Goal: Transaction & Acquisition: Purchase product/service

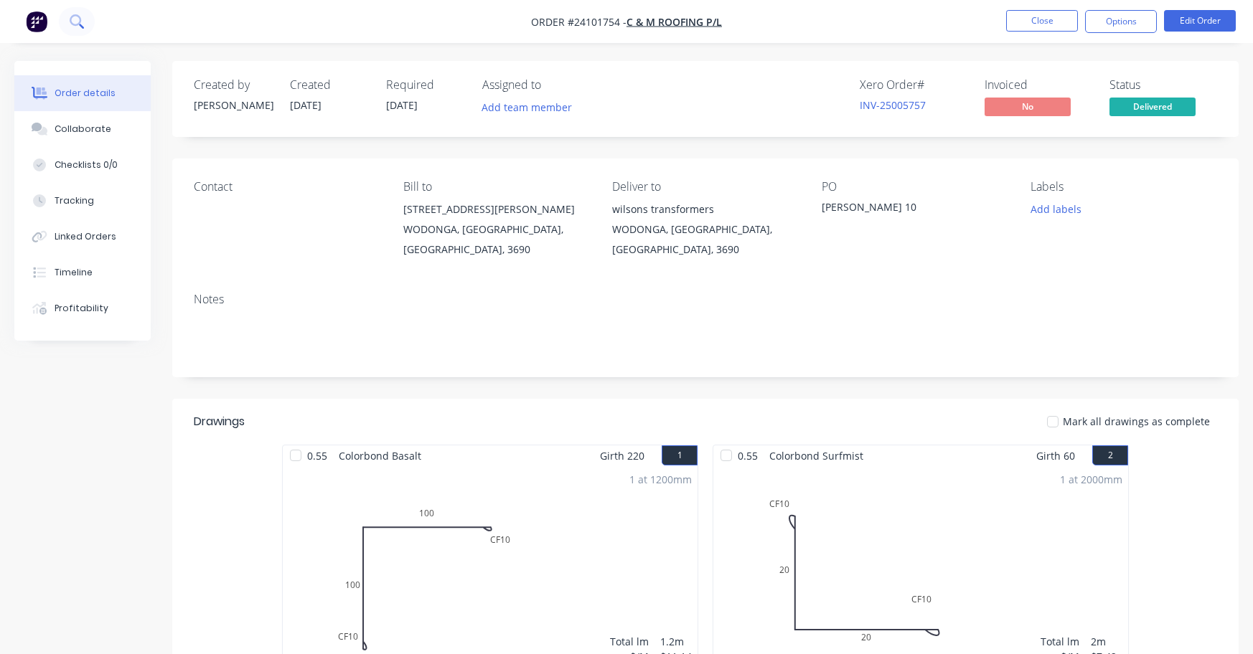
click at [72, 20] on icon at bounding box center [77, 21] width 14 height 14
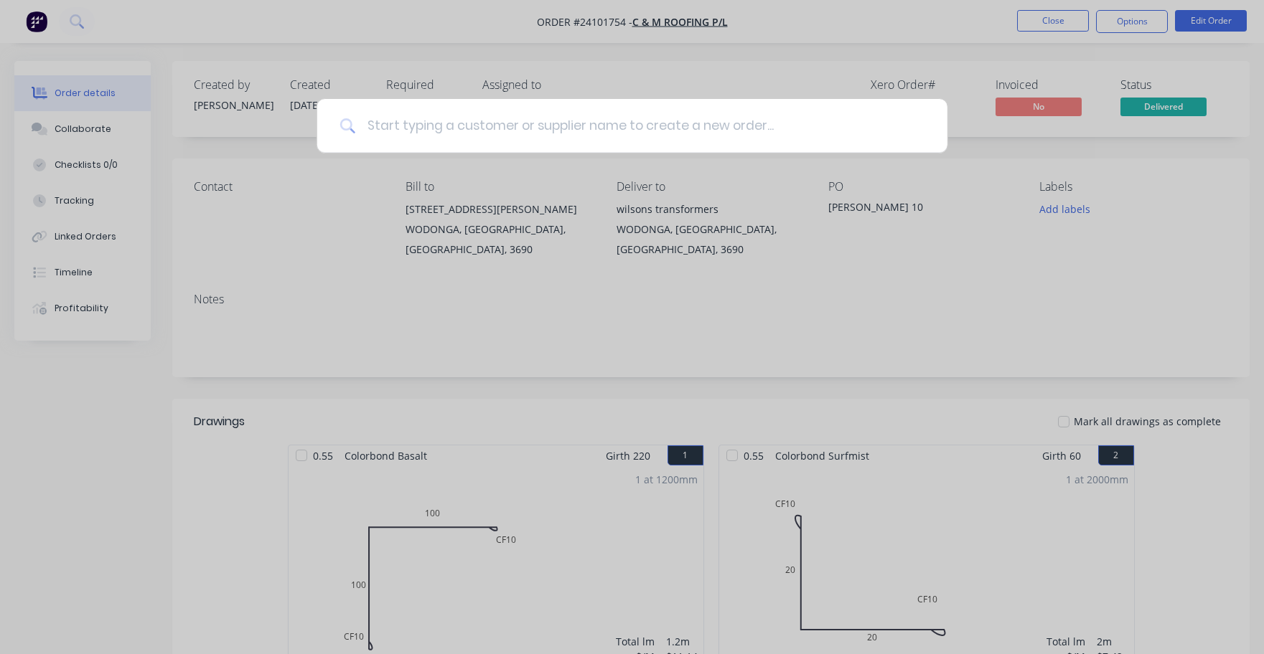
click at [498, 124] on input at bounding box center [639, 126] width 569 height 54
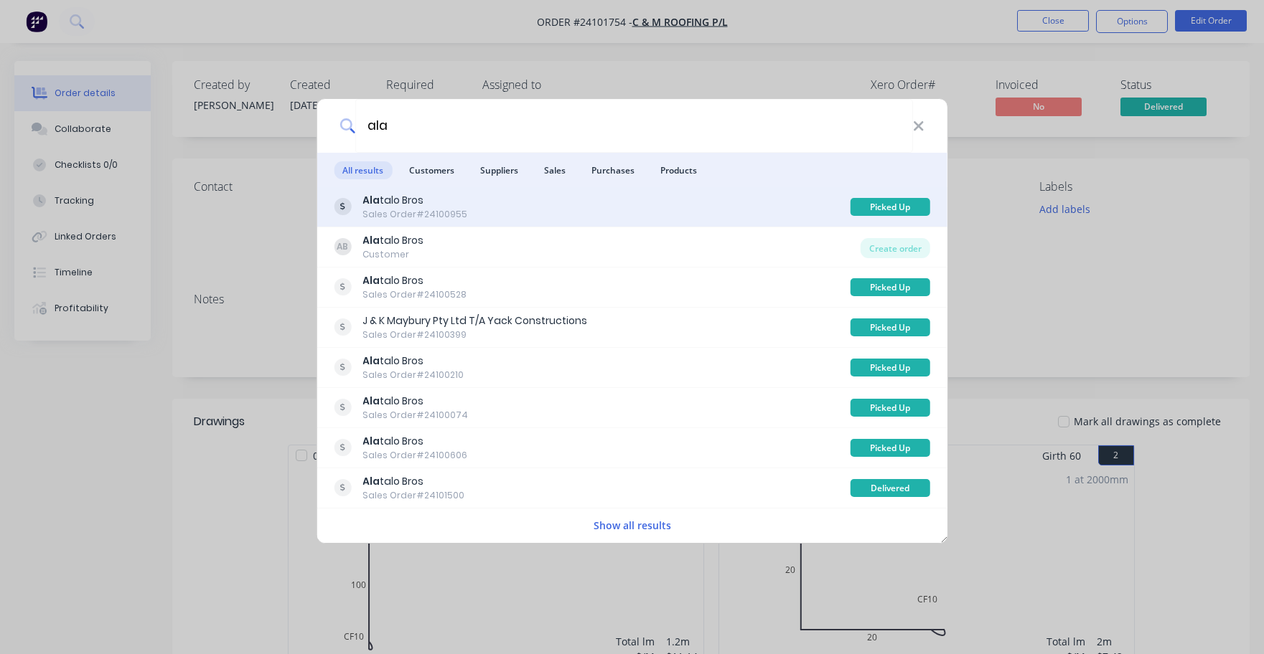
type input "ala"
click at [414, 194] on div "Ala talo Bros" at bounding box center [414, 200] width 105 height 15
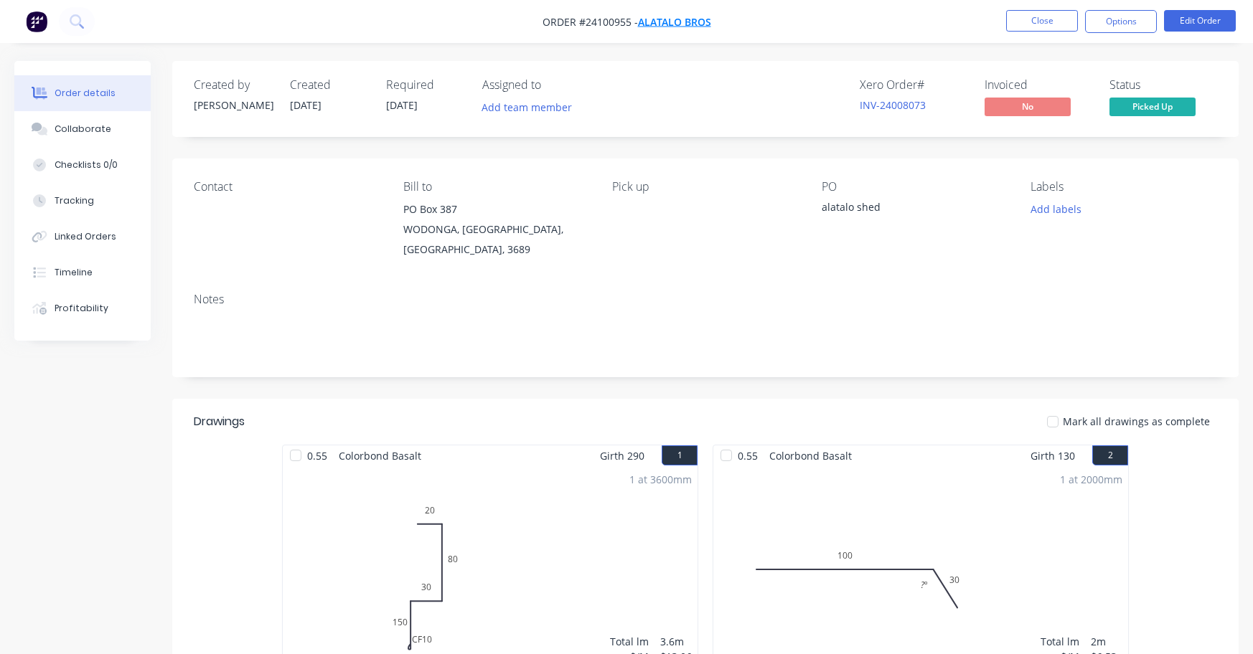
click at [680, 22] on span "Alatalo Bros" at bounding box center [674, 22] width 73 height 14
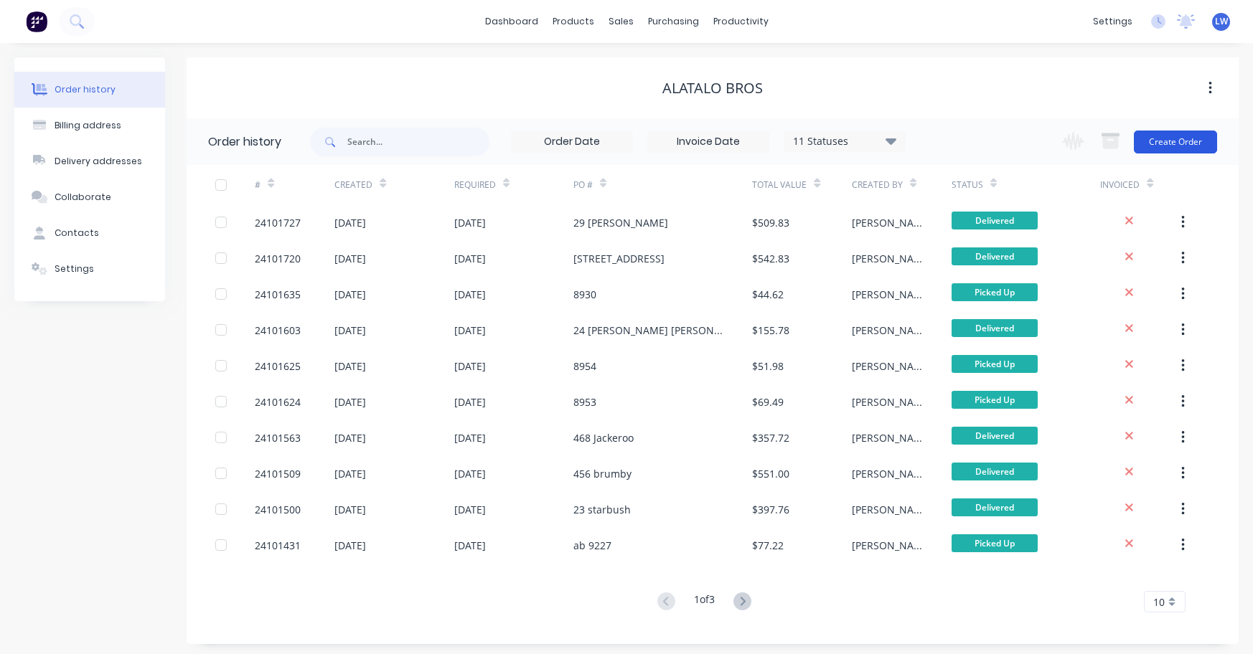
click at [1184, 141] on button "Create Order" at bounding box center [1175, 142] width 83 height 23
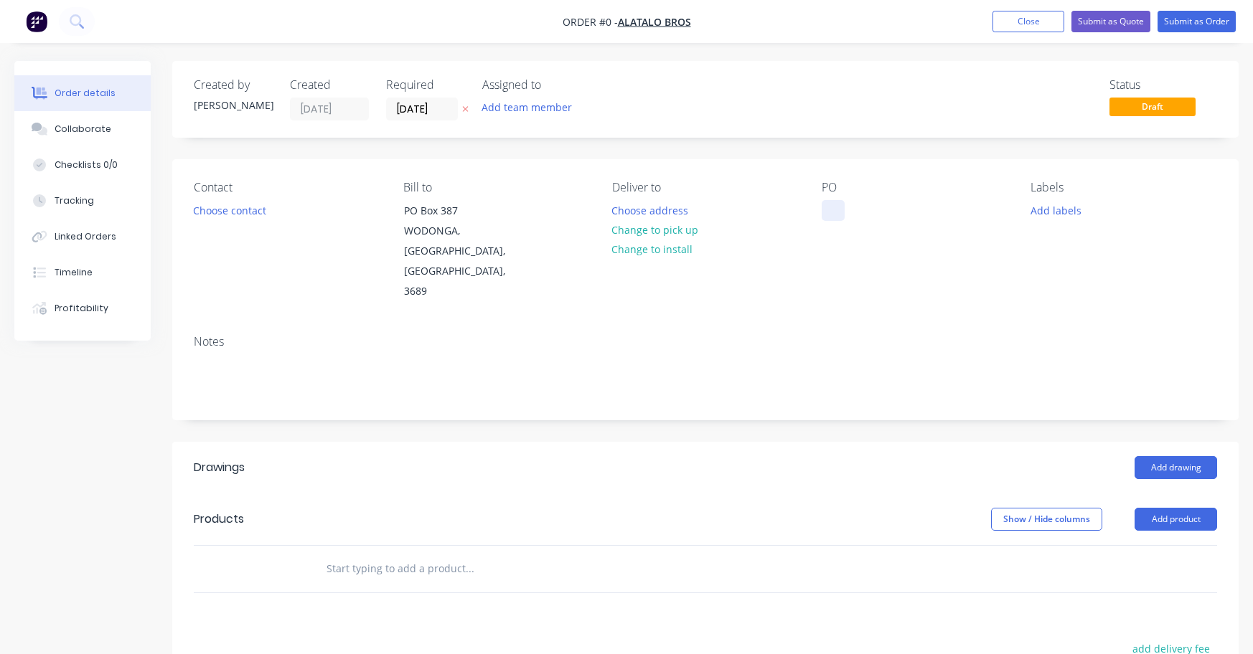
click at [835, 208] on div at bounding box center [833, 210] width 23 height 21
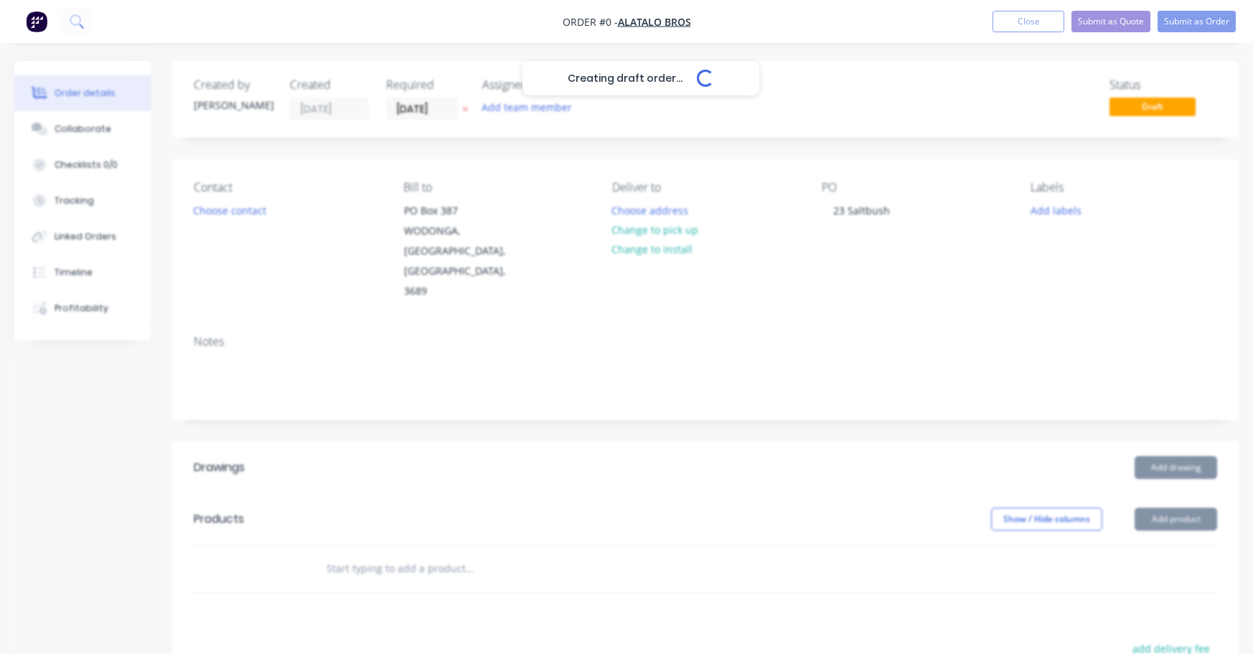
click at [1169, 431] on div "Creating draft order... Loading... Order details Collaborate Checklists 0/0 Tra…" at bounding box center [626, 510] width 1253 height 898
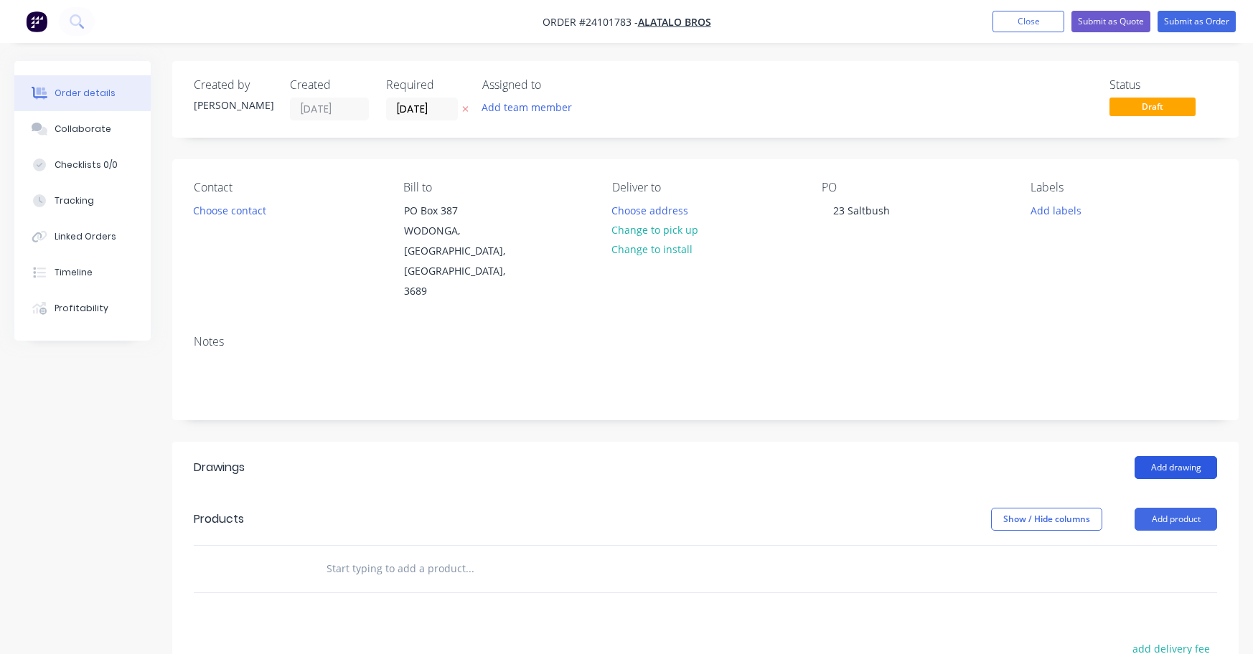
click at [1182, 456] on button "Add drawing" at bounding box center [1176, 467] width 83 height 23
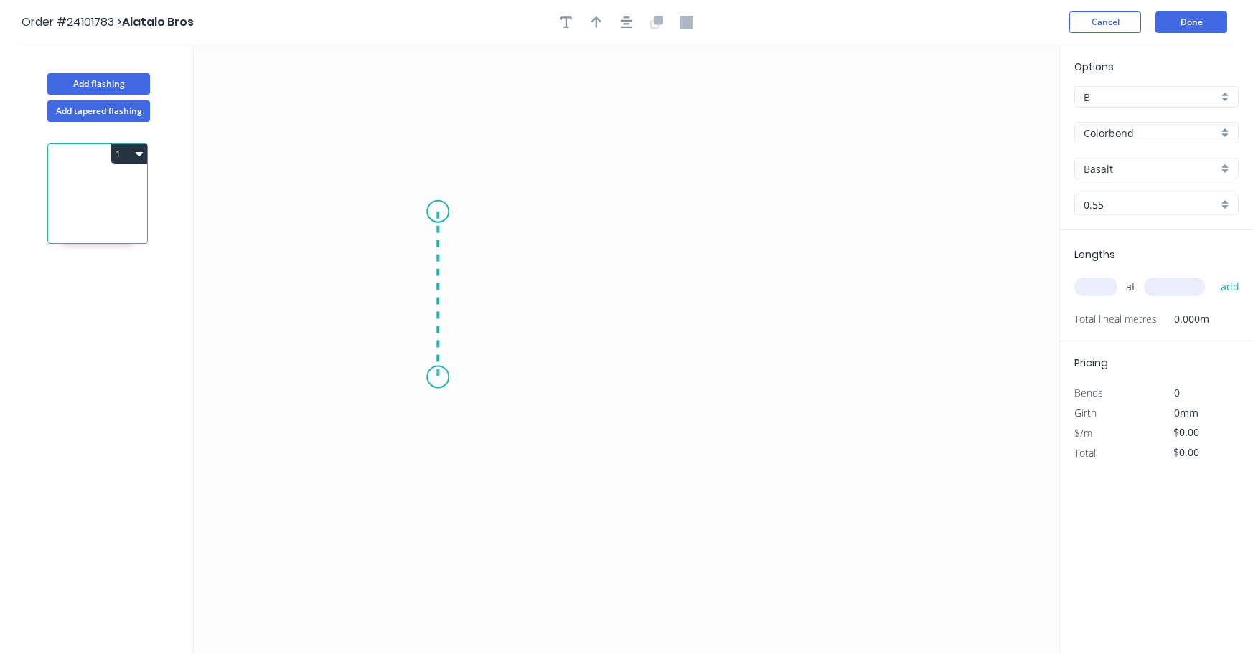
drag, startPoint x: 438, startPoint y: 212, endPoint x: 449, endPoint y: 377, distance: 166.1
click at [449, 377] on icon "0" at bounding box center [626, 349] width 865 height 610
drag, startPoint x: 449, startPoint y: 377, endPoint x: 557, endPoint y: 374, distance: 108.4
click at [557, 374] on icon "0 ?" at bounding box center [626, 349] width 865 height 610
drag, startPoint x: 557, startPoint y: 374, endPoint x: 576, endPoint y: 388, distance: 23.1
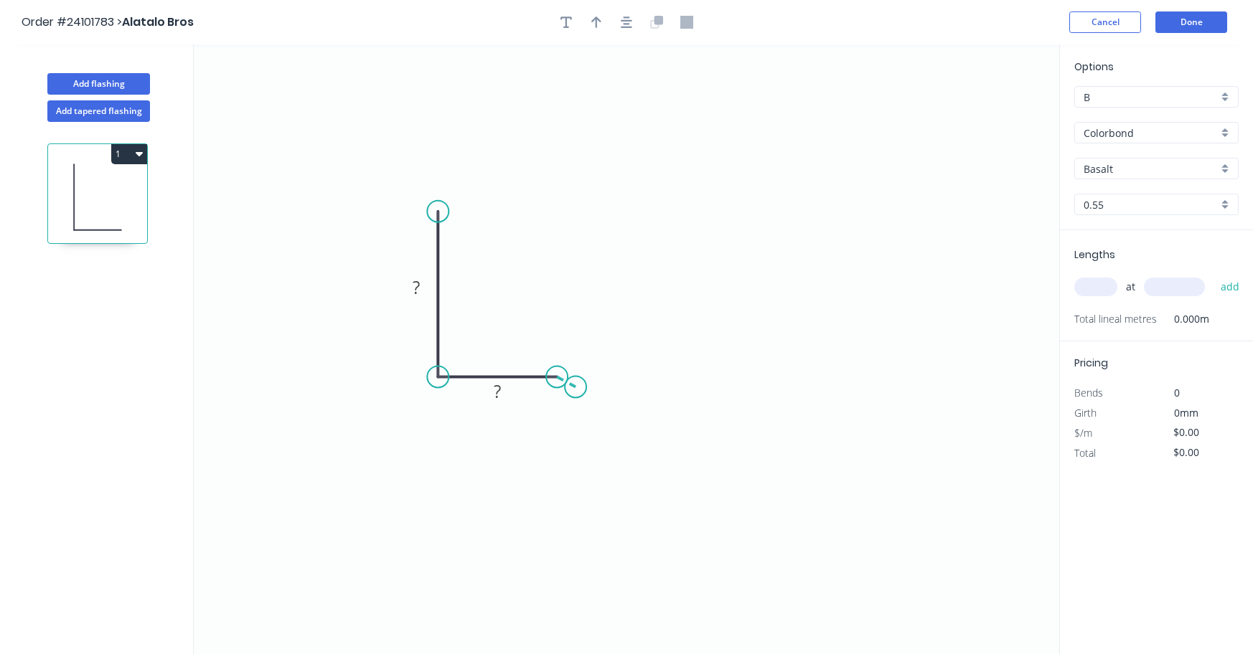
click at [576, 388] on icon "0 ? ?" at bounding box center [626, 349] width 865 height 610
click at [576, 388] on circle at bounding box center [576, 387] width 22 height 22
click at [581, 359] on rect at bounding box center [576, 357] width 29 height 20
click at [409, 286] on rect at bounding box center [416, 288] width 29 height 20
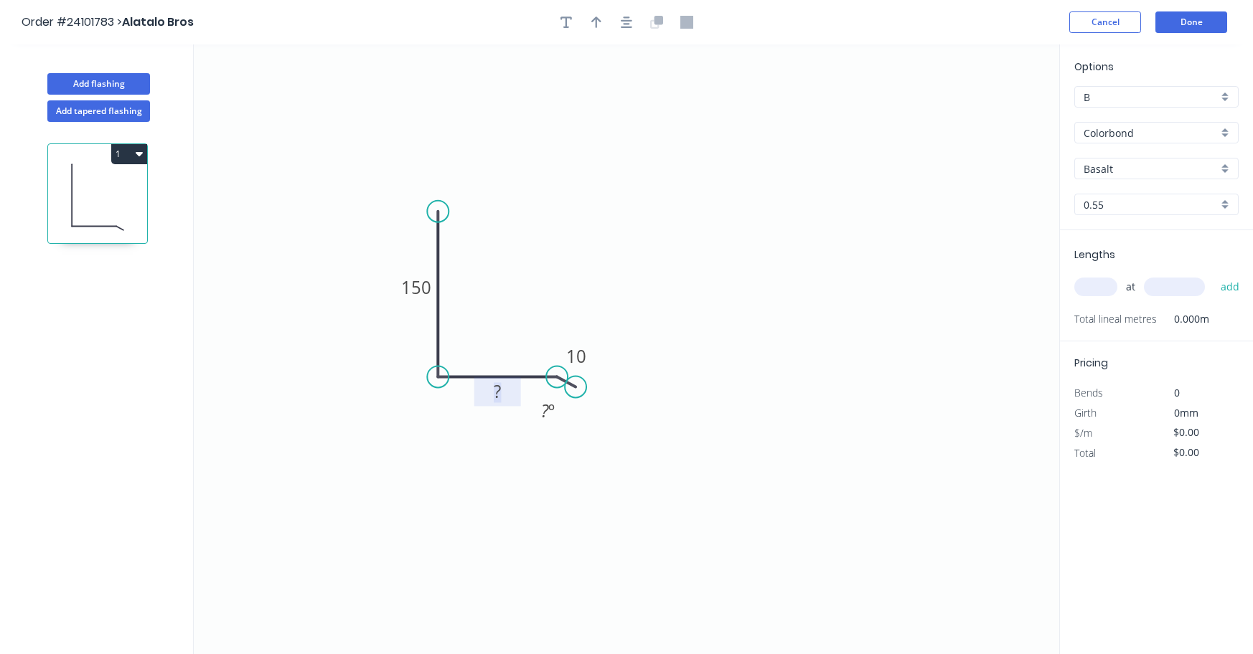
click at [498, 390] on tspan "?" at bounding box center [497, 392] width 7 height 24
click at [1115, 169] on input "Basalt" at bounding box center [1151, 168] width 134 height 15
type input "$13.11"
click at [1123, 189] on div "Monument" at bounding box center [1156, 196] width 163 height 25
type input "Monument"
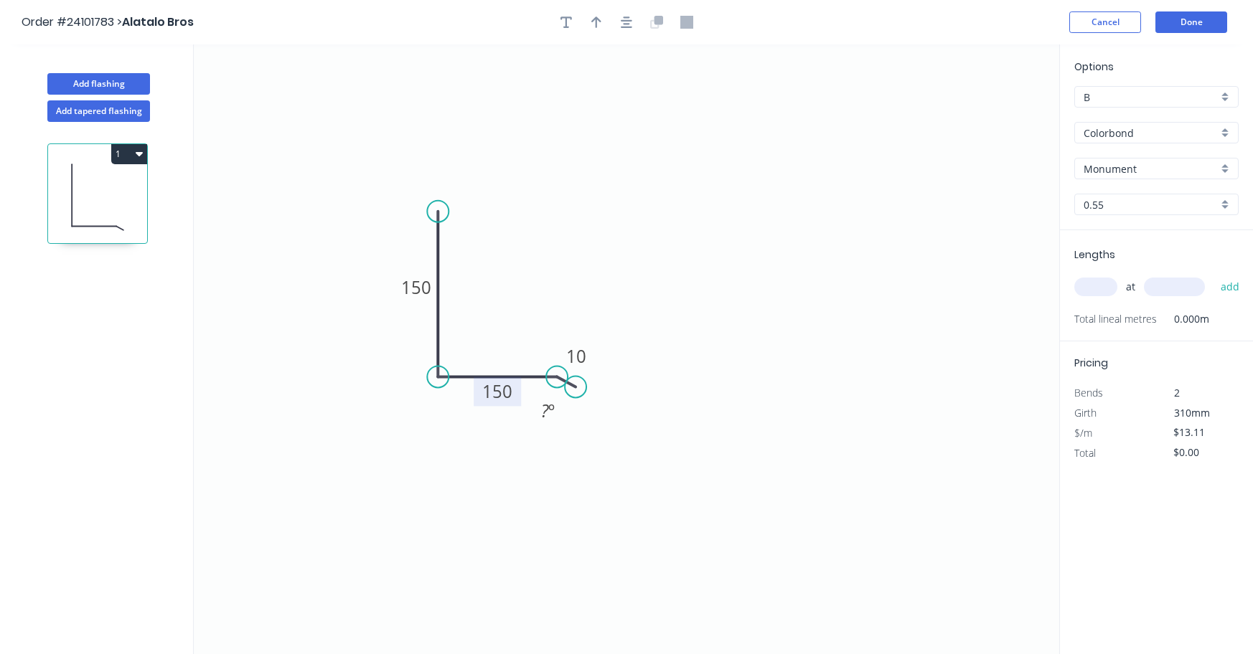
click at [1089, 288] on input "text" at bounding box center [1095, 287] width 43 height 19
type input "1"
type input "600"
click at [1235, 290] on button "add" at bounding box center [1231, 287] width 34 height 24
type input "$7.87"
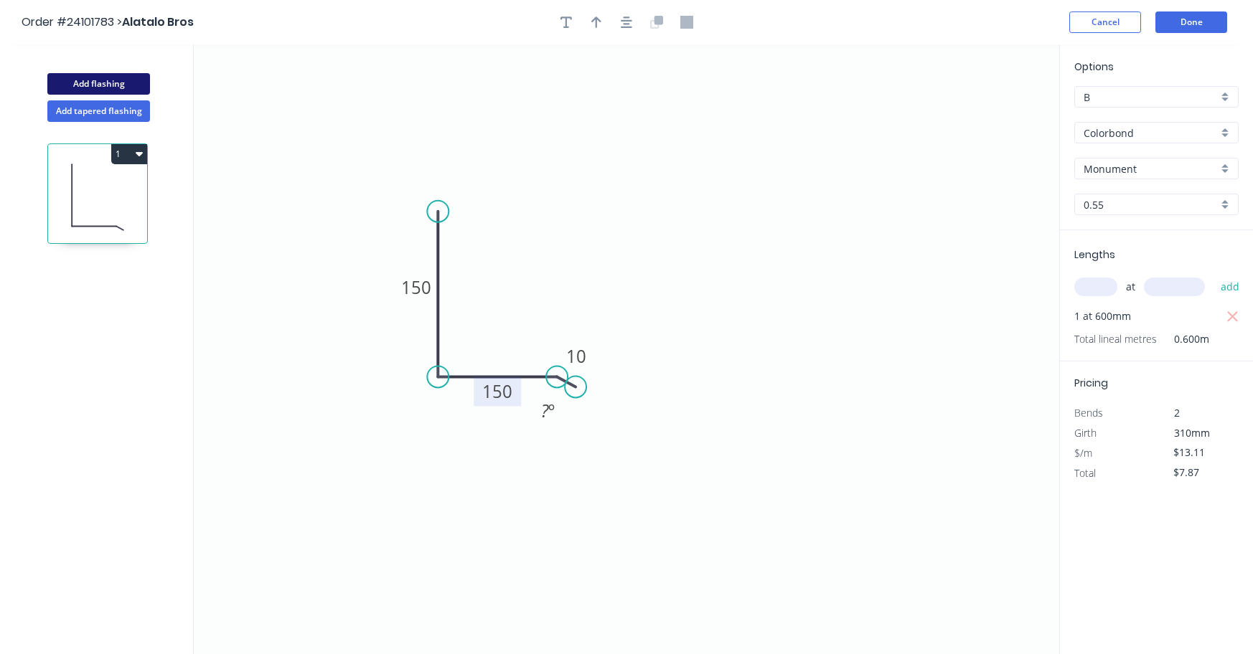
click at [109, 85] on button "Add flashing" at bounding box center [98, 84] width 103 height 22
type input "$0.00"
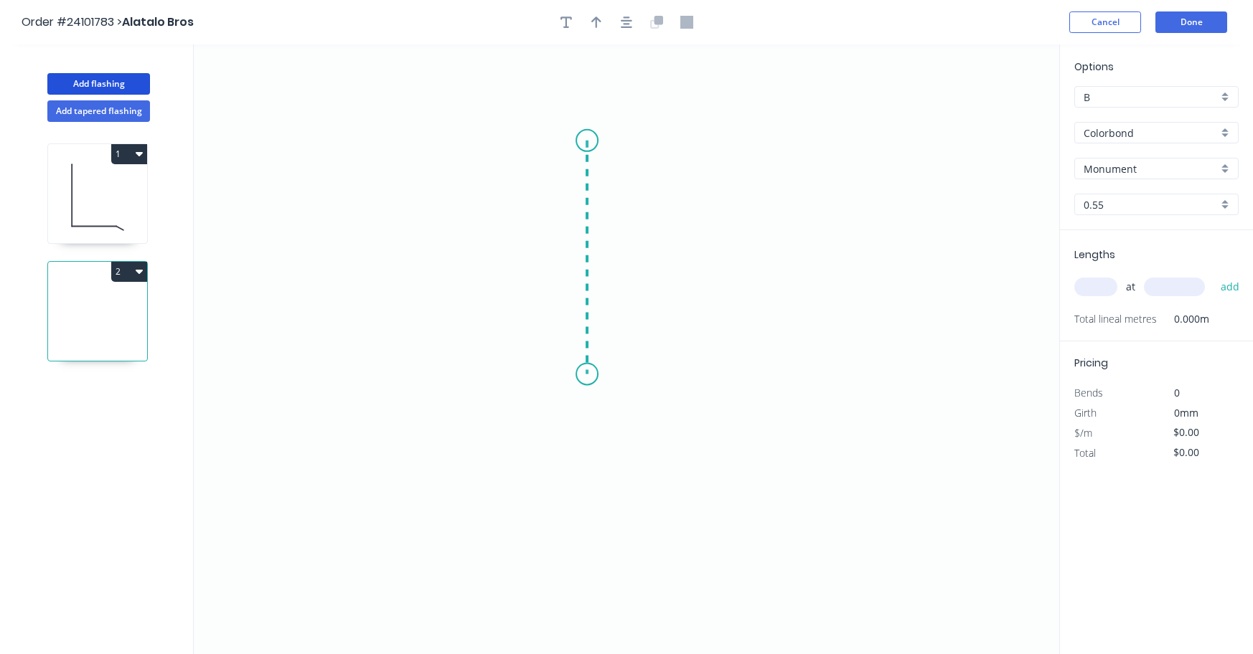
drag, startPoint x: 587, startPoint y: 141, endPoint x: 573, endPoint y: 375, distance: 234.3
click at [573, 375] on icon "0" at bounding box center [626, 349] width 865 height 610
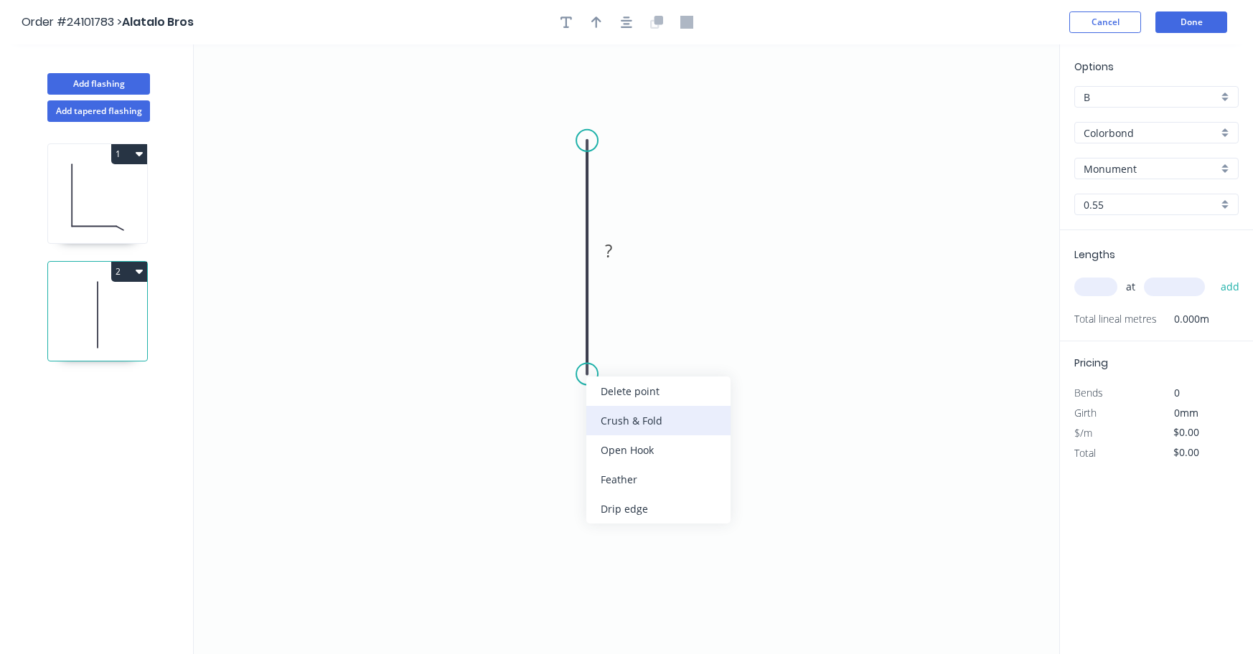
click at [608, 410] on div "Crush & Fold" at bounding box center [658, 420] width 144 height 29
click at [612, 416] on div "Flip bend" at bounding box center [665, 419] width 144 height 29
click at [614, 248] on rect at bounding box center [608, 252] width 29 height 20
click at [1095, 282] on input "text" at bounding box center [1095, 287] width 43 height 19
type input "$12.16"
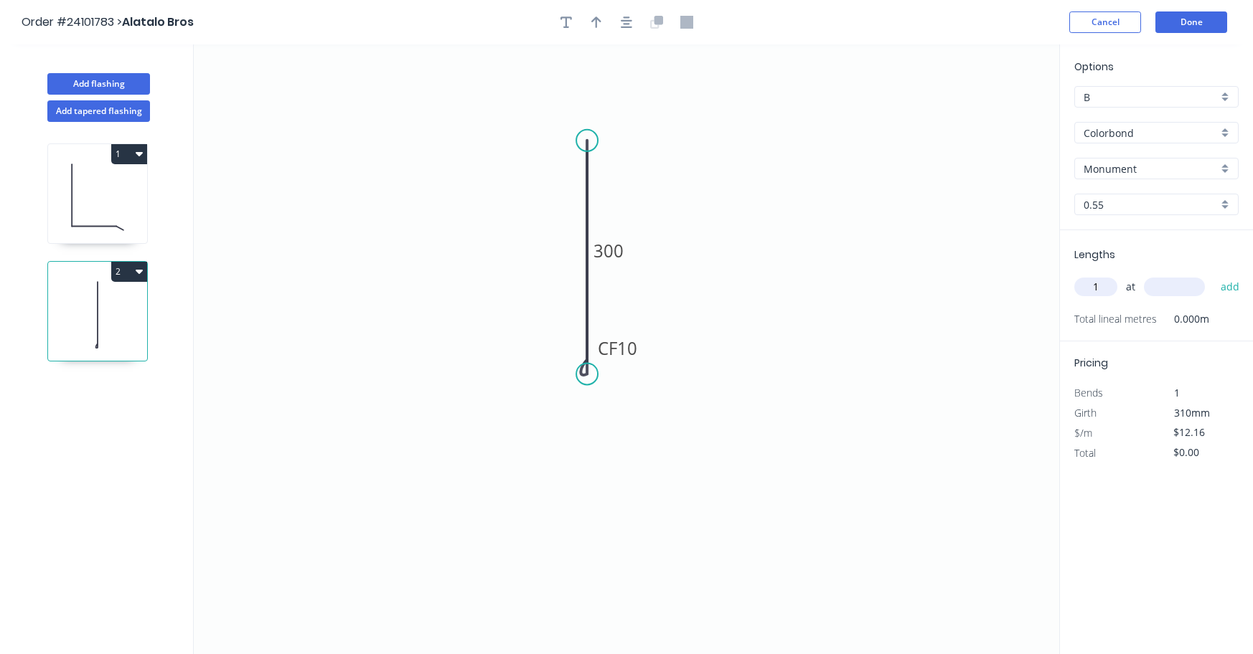
type input "1"
type input "700"
click at [1227, 290] on button "add" at bounding box center [1231, 287] width 34 height 24
type input "$8.51"
click at [109, 80] on button "Add flashing" at bounding box center [98, 84] width 103 height 22
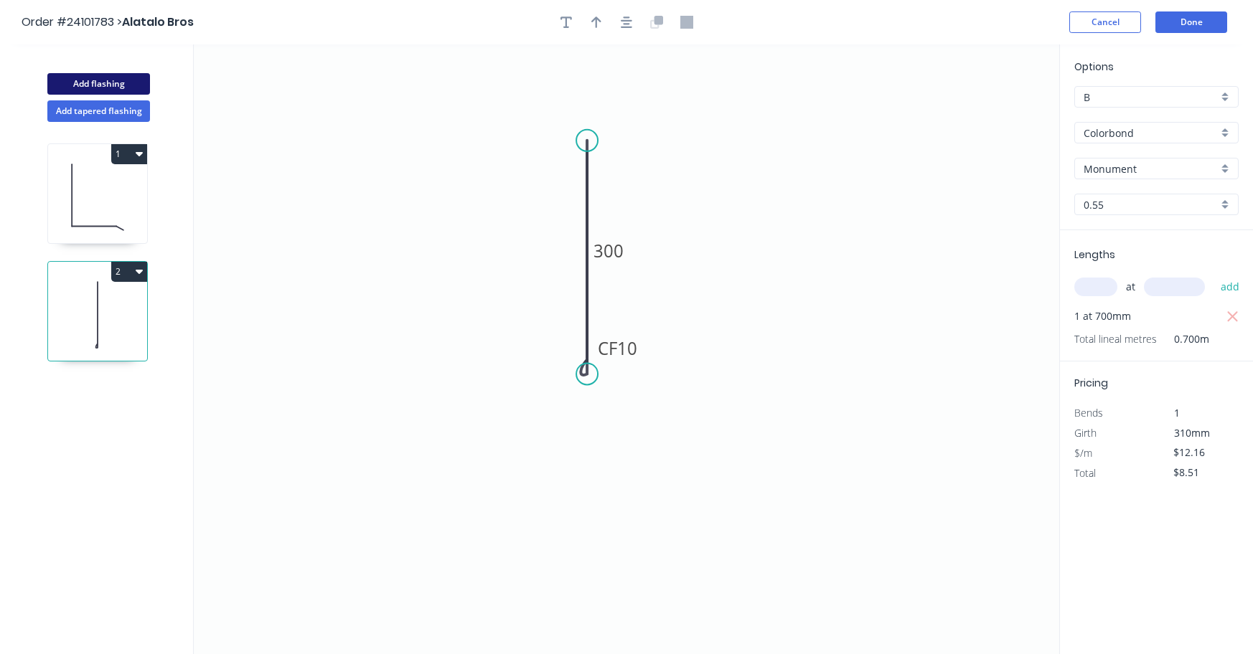
type input "$0.00"
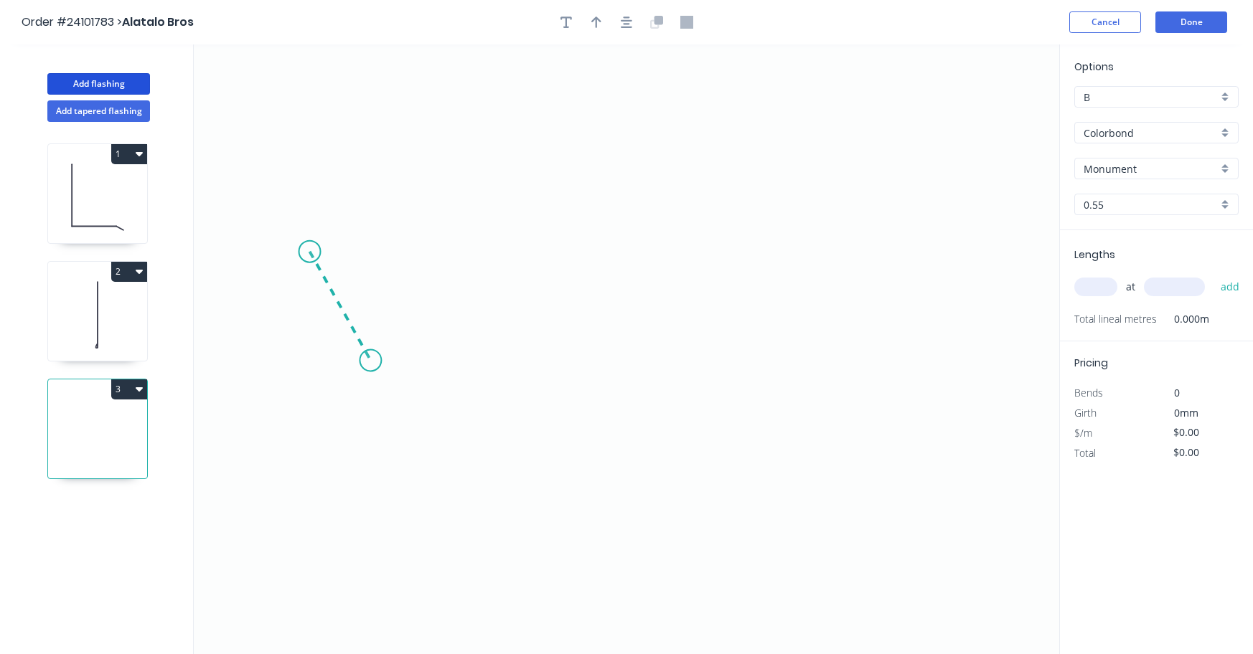
drag, startPoint x: 309, startPoint y: 252, endPoint x: 370, endPoint y: 361, distance: 125.0
click at [370, 361] on icon "0" at bounding box center [626, 349] width 865 height 610
drag, startPoint x: 370, startPoint y: 361, endPoint x: 501, endPoint y: 356, distance: 130.7
click at [501, 356] on icon "0 ?" at bounding box center [626, 349] width 865 height 610
drag, startPoint x: 503, startPoint y: 361, endPoint x: 525, endPoint y: 377, distance: 27.3
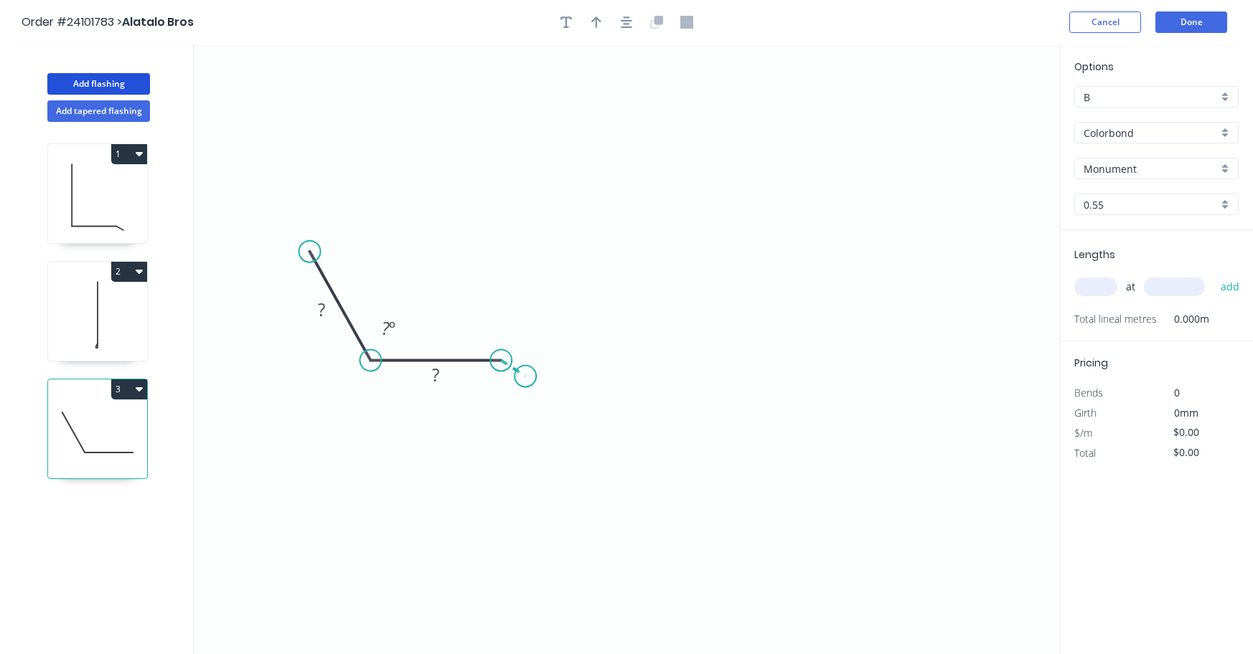
click at [525, 377] on icon "0 ? ? ? º" at bounding box center [626, 349] width 865 height 610
click at [526, 377] on circle at bounding box center [526, 376] width 22 height 22
click at [527, 340] on tspan "?" at bounding box center [524, 344] width 7 height 24
click at [428, 372] on rect at bounding box center [435, 376] width 29 height 20
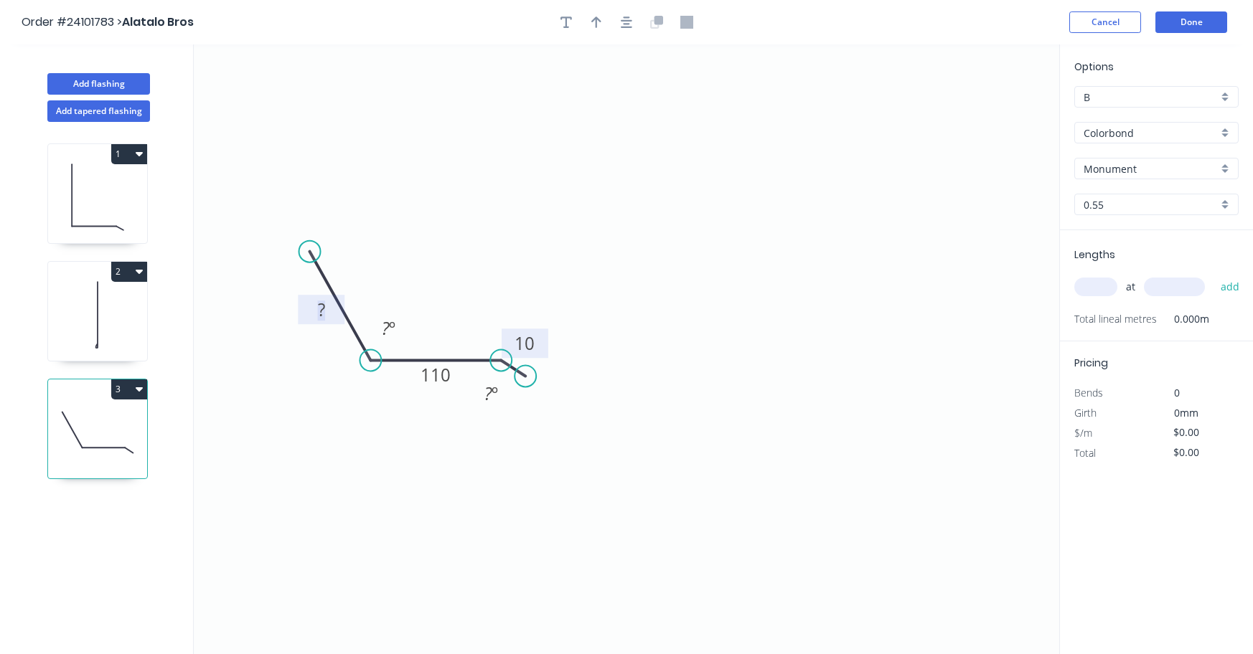
click at [309, 310] on rect at bounding box center [321, 311] width 29 height 20
click at [1080, 285] on input "text" at bounding box center [1095, 287] width 43 height 19
type input "$11.78"
type input "1"
type input "500"
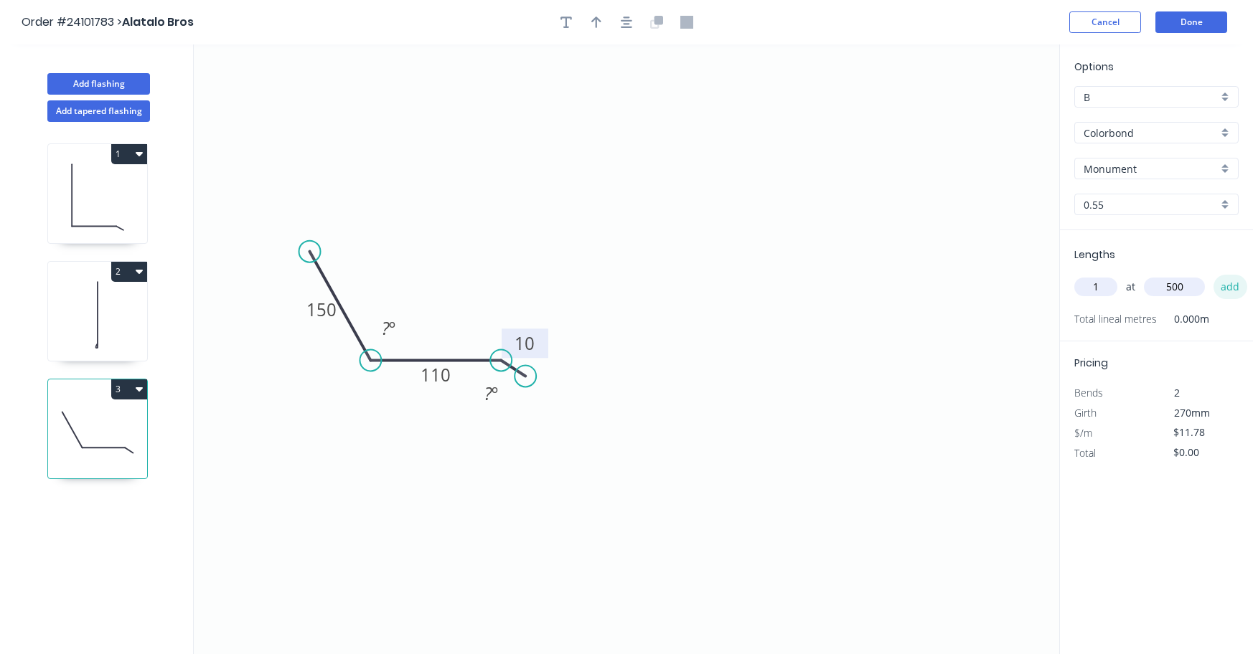
click at [1236, 290] on button "add" at bounding box center [1231, 287] width 34 height 24
type input "$5.89"
click at [1207, 23] on button "Done" at bounding box center [1191, 22] width 72 height 22
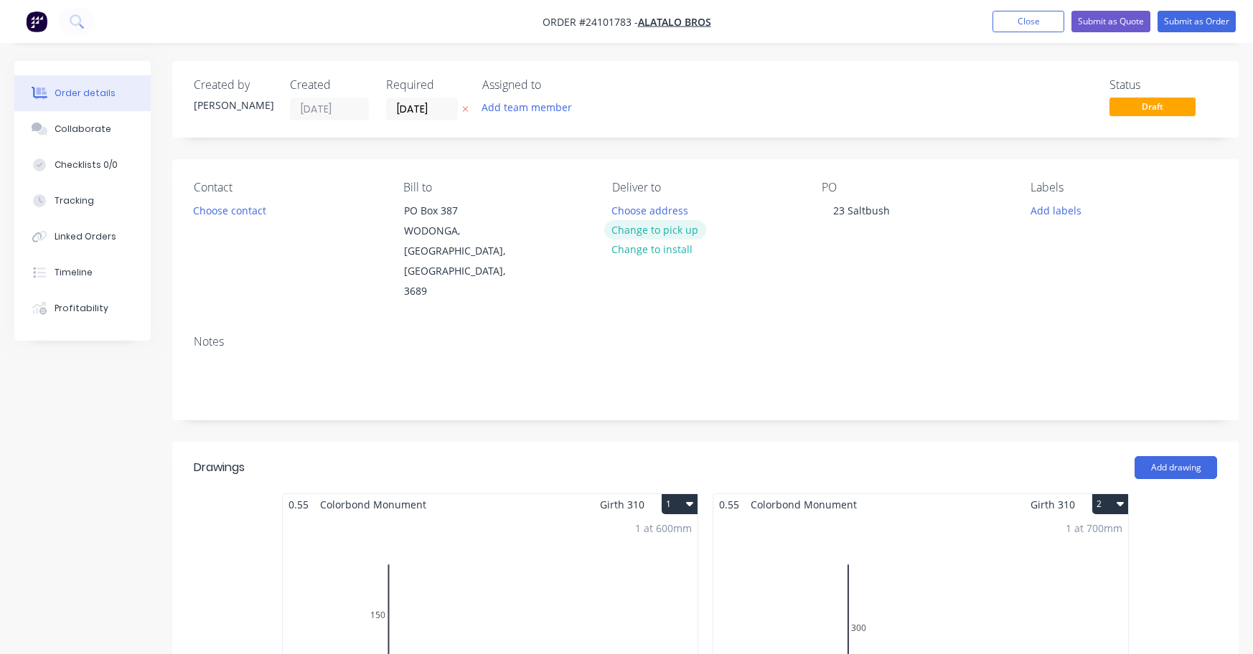
click at [644, 230] on button "Change to pick up" at bounding box center [655, 229] width 102 height 19
click at [1209, 24] on button "Submit as Order" at bounding box center [1197, 22] width 78 height 22
